Goal: Task Accomplishment & Management: Manage account settings

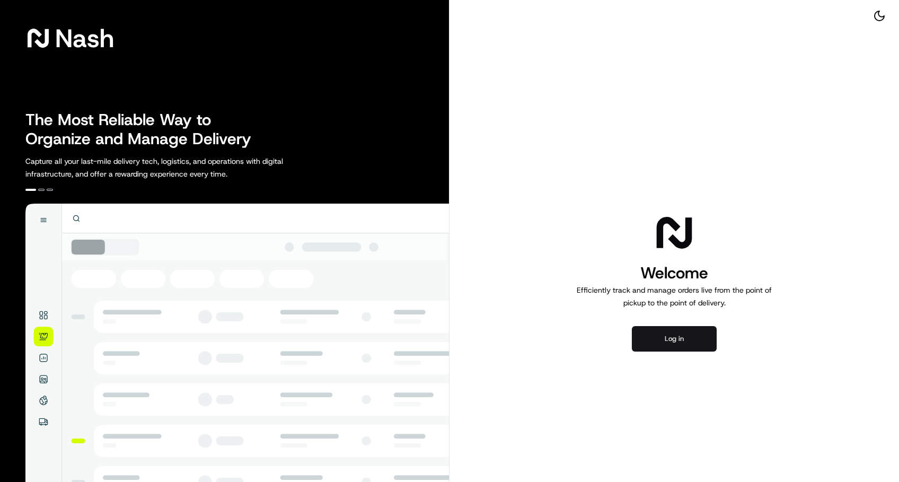
click at [679, 337] on button "Log in" at bounding box center [674, 338] width 85 height 25
